Goal: Navigation & Orientation: Go to known website

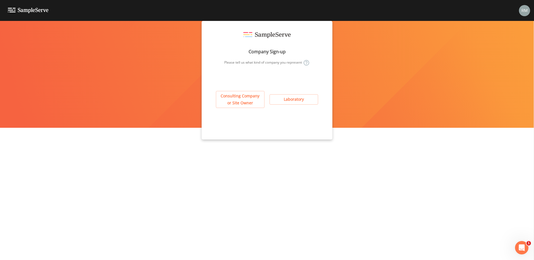
click at [525, 12] on img at bounding box center [524, 10] width 11 height 11
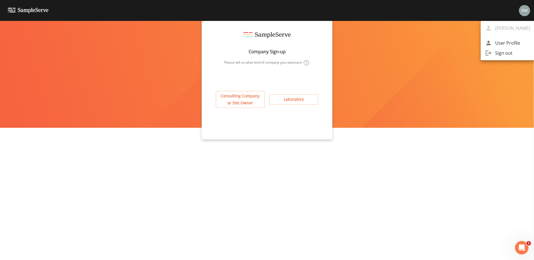
click at [240, 101] on div at bounding box center [267, 130] width 534 height 260
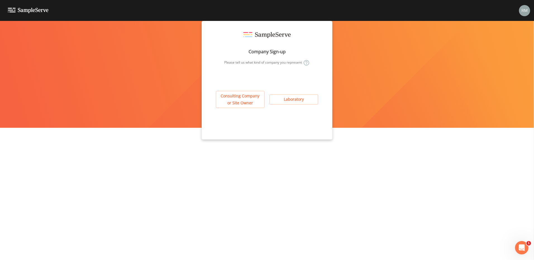
click at [241, 101] on button "Consulting Company or Site Owner" at bounding box center [240, 99] width 49 height 17
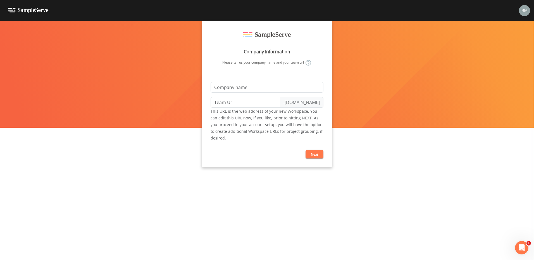
click at [523, 13] on img at bounding box center [524, 10] width 11 height 11
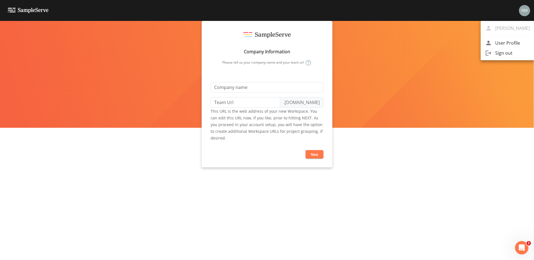
click at [504, 55] on span "Sign out" at bounding box center [512, 53] width 35 height 7
